Goal: Navigation & Orientation: Find specific page/section

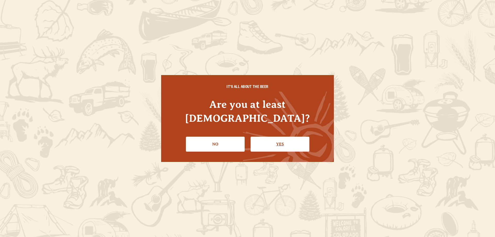
click at [268, 137] on link "Yes" at bounding box center [280, 144] width 59 height 15
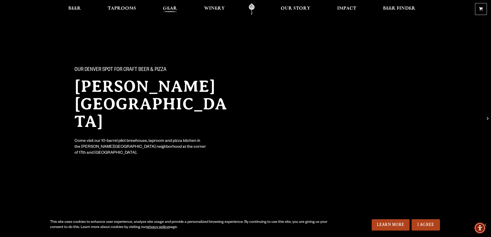
click at [169, 9] on span "Gear" at bounding box center [170, 8] width 14 height 4
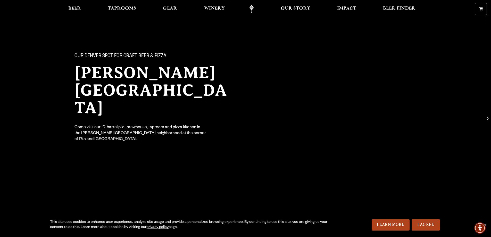
scroll to position [26, 0]
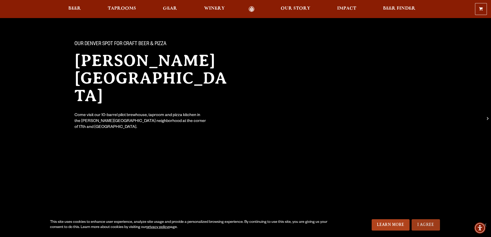
click at [432, 226] on link "I Agree" at bounding box center [426, 224] width 28 height 11
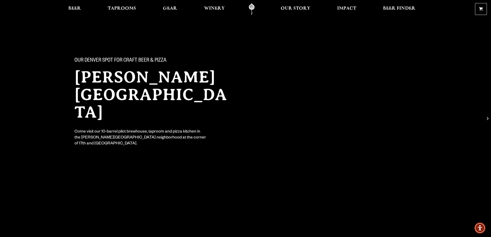
scroll to position [0, 0]
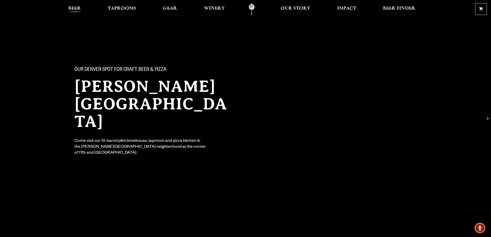
click at [73, 8] on span "Beer" at bounding box center [74, 8] width 13 height 4
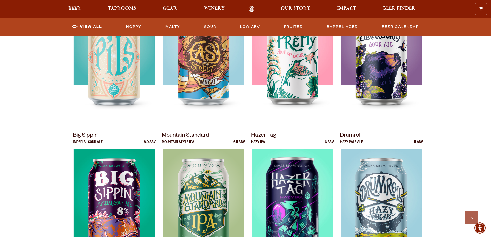
scroll to position [361, 0]
